Goal: Task Accomplishment & Management: Use online tool/utility

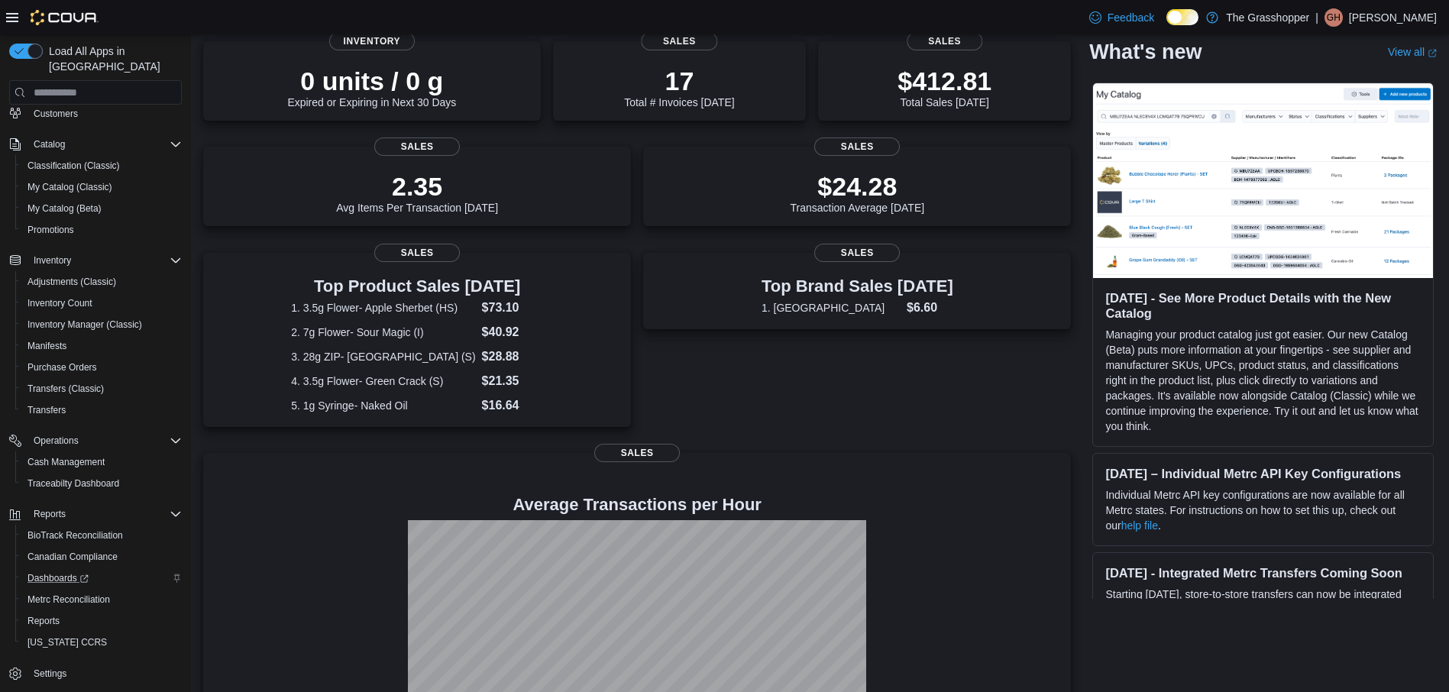
scroll to position [229, 0]
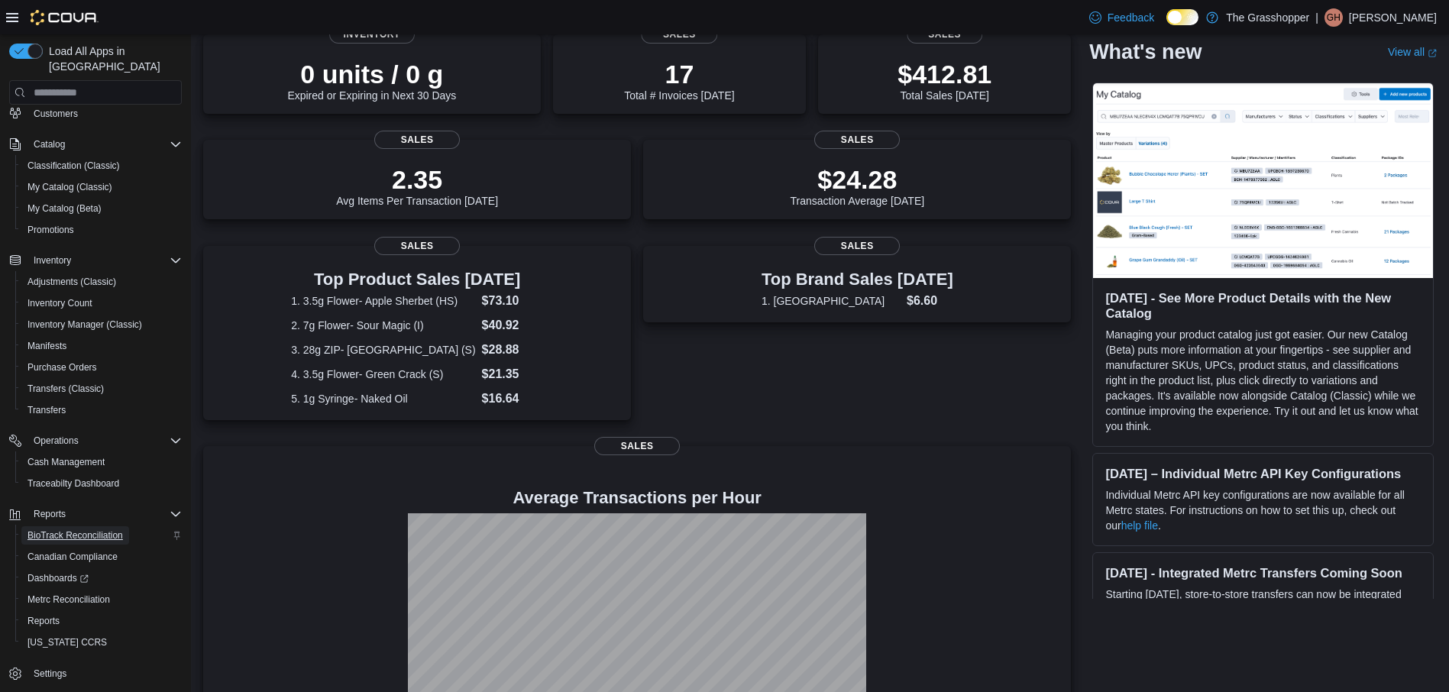
click at [48, 529] on span "BioTrack Reconciliation" at bounding box center [74, 535] width 95 height 12
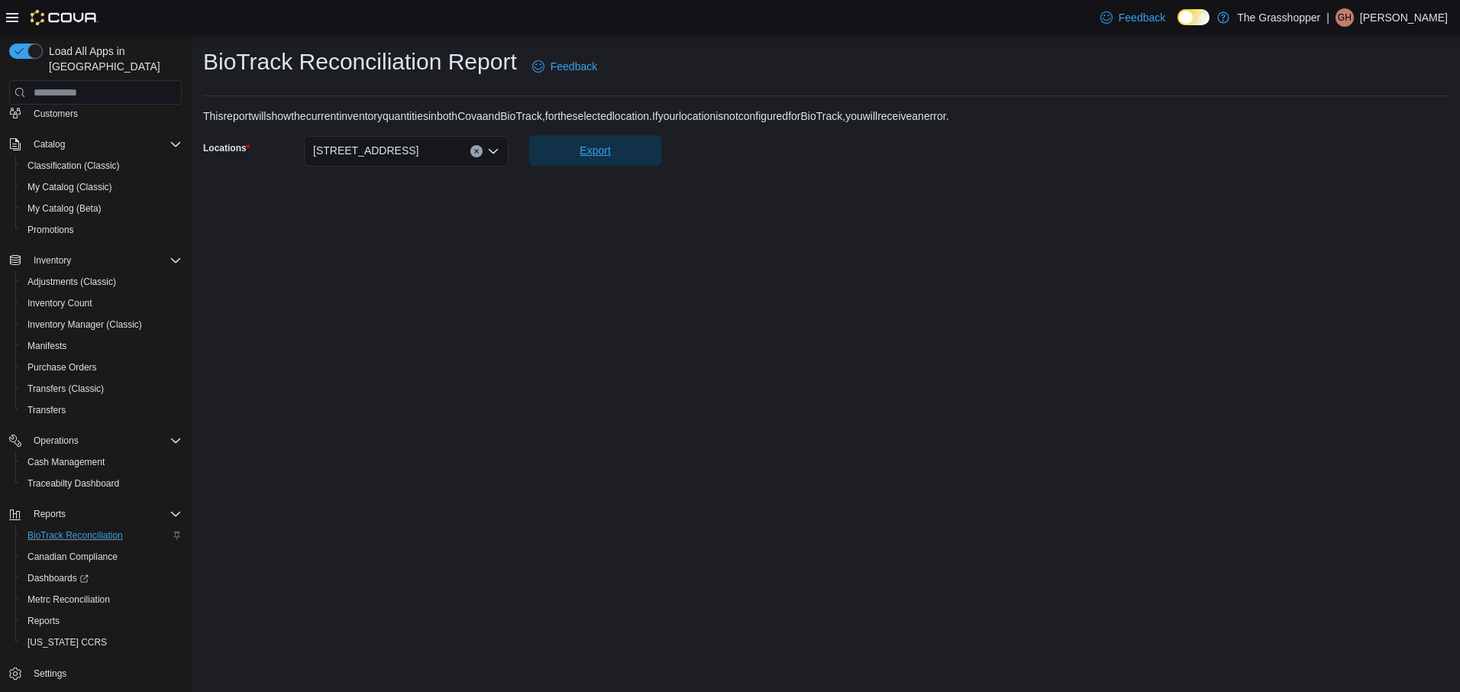
click at [606, 146] on span "Export" at bounding box center [595, 150] width 31 height 15
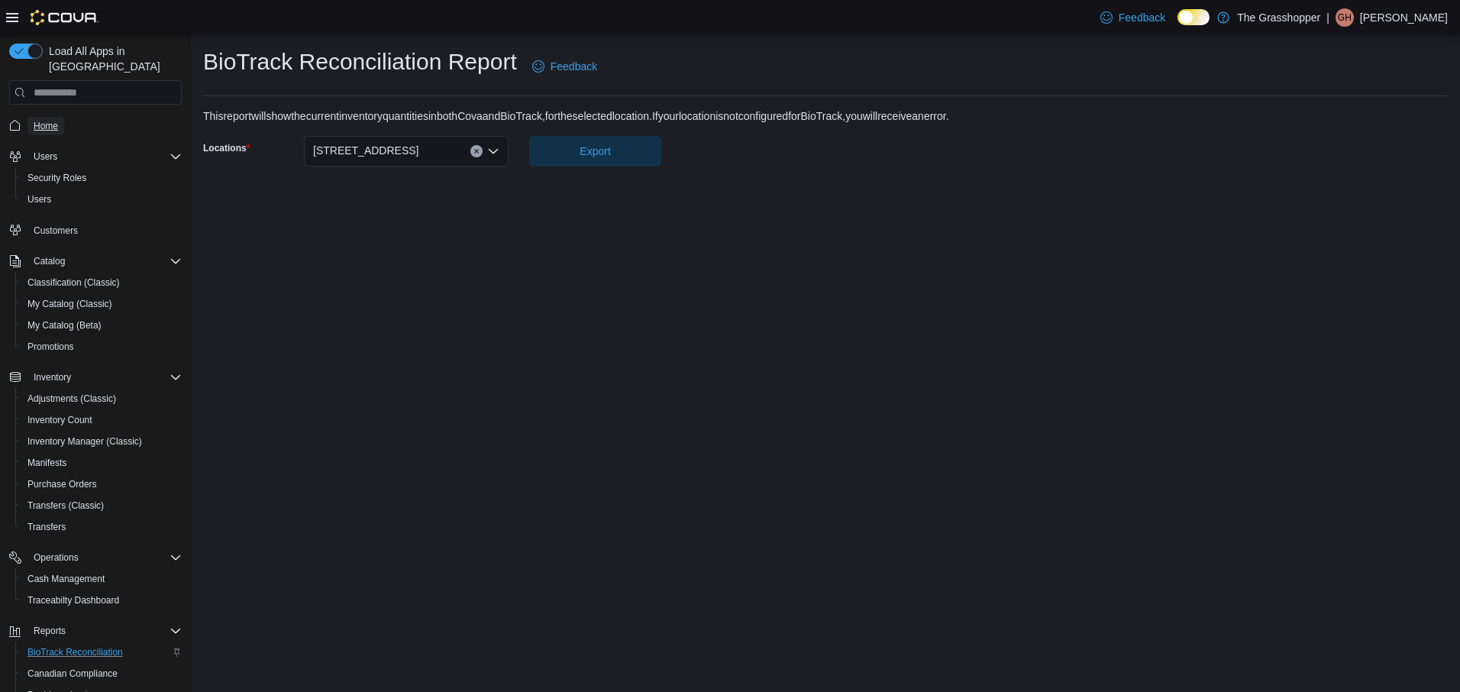
click at [44, 117] on span "Home" at bounding box center [46, 126] width 24 height 18
